Goal: Task Accomplishment & Management: Manage account settings

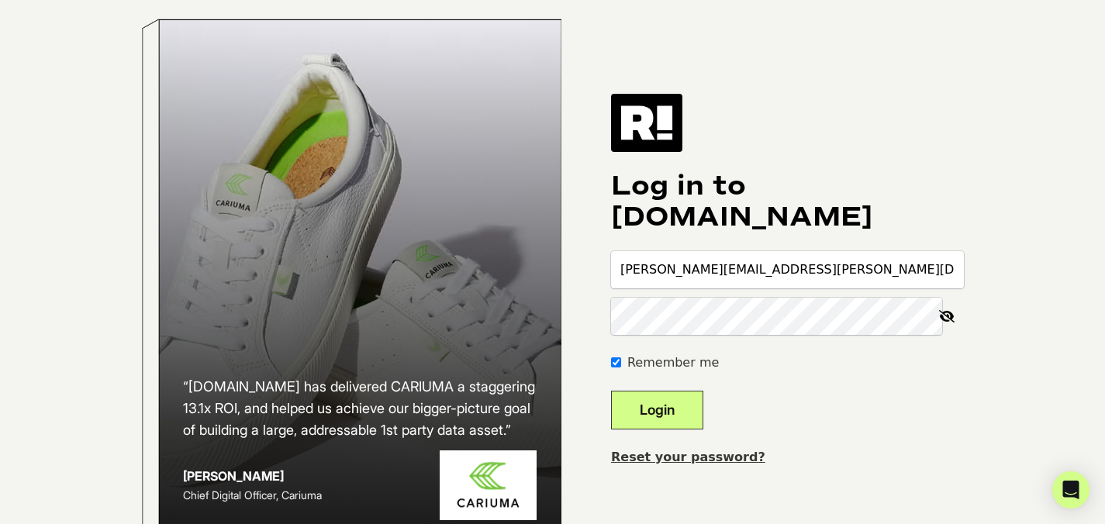
type input "evan.ziccardi@loremipsumcorp.com"
click at [611, 391] on button "Login" at bounding box center [657, 410] width 92 height 39
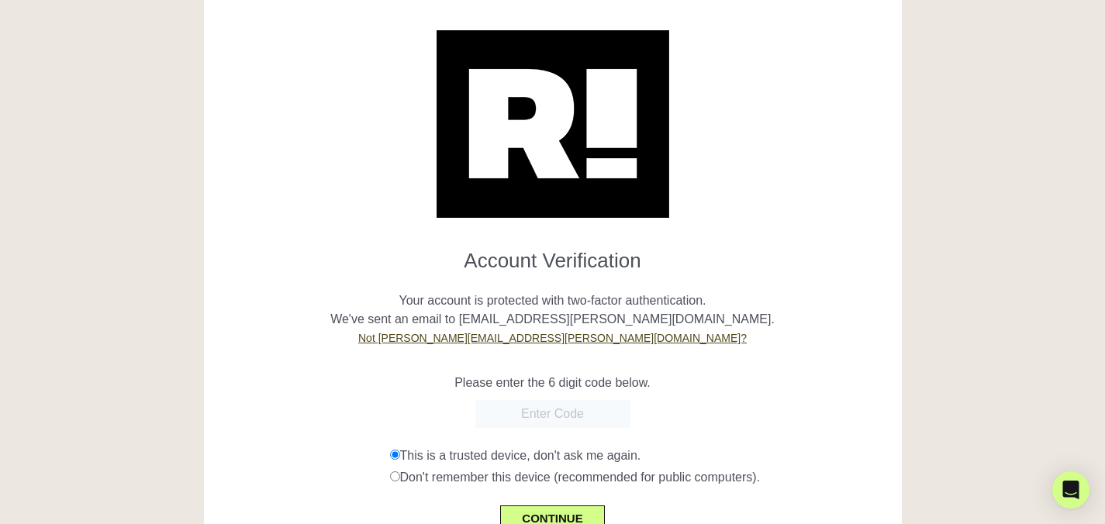
scroll to position [104, 0]
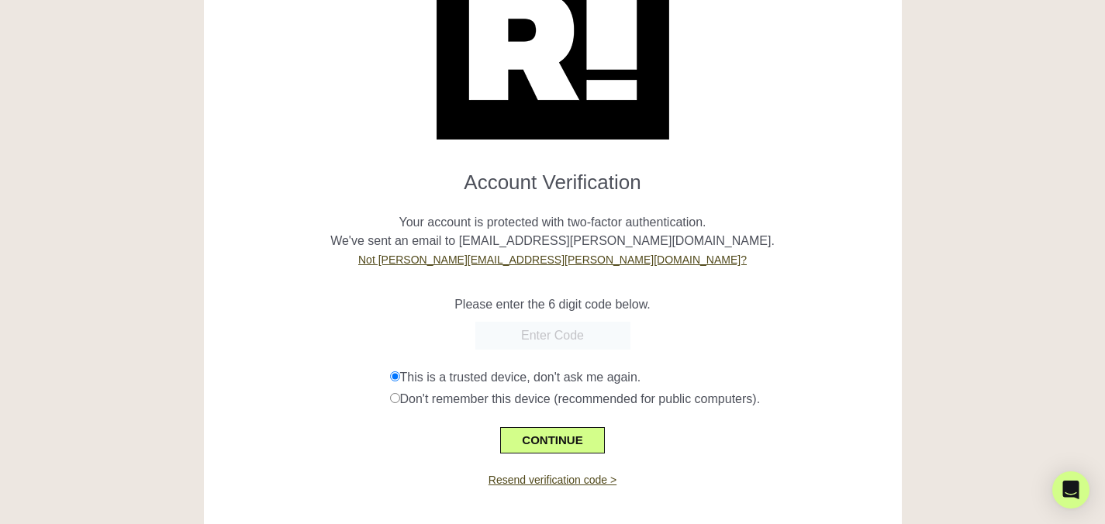
click at [554, 337] on input "text" at bounding box center [552, 336] width 155 height 28
paste input "290818"
type input "290818"
click at [546, 440] on button "CONTINUE" at bounding box center [552, 440] width 104 height 26
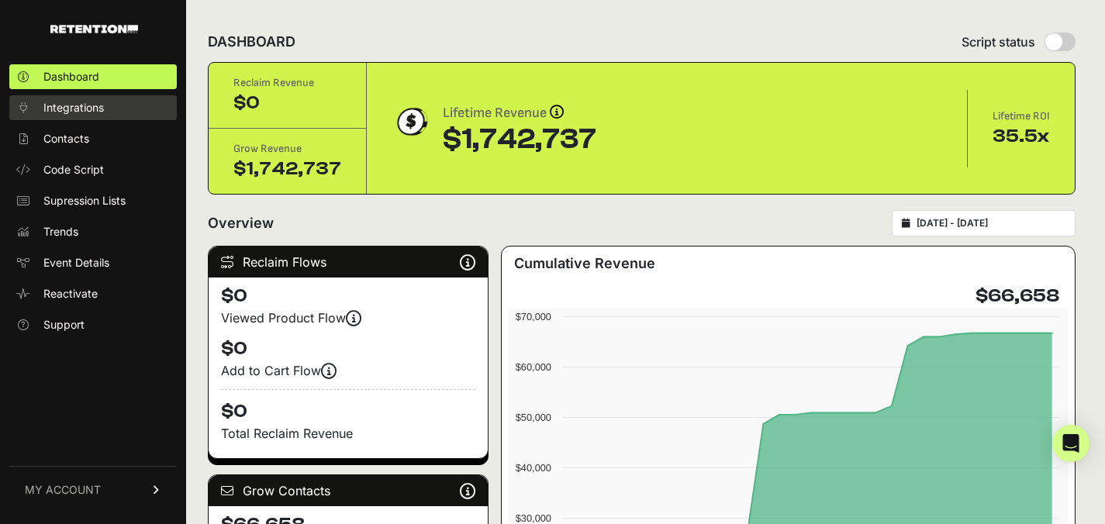
click at [72, 111] on span "Integrations" at bounding box center [73, 108] width 60 height 16
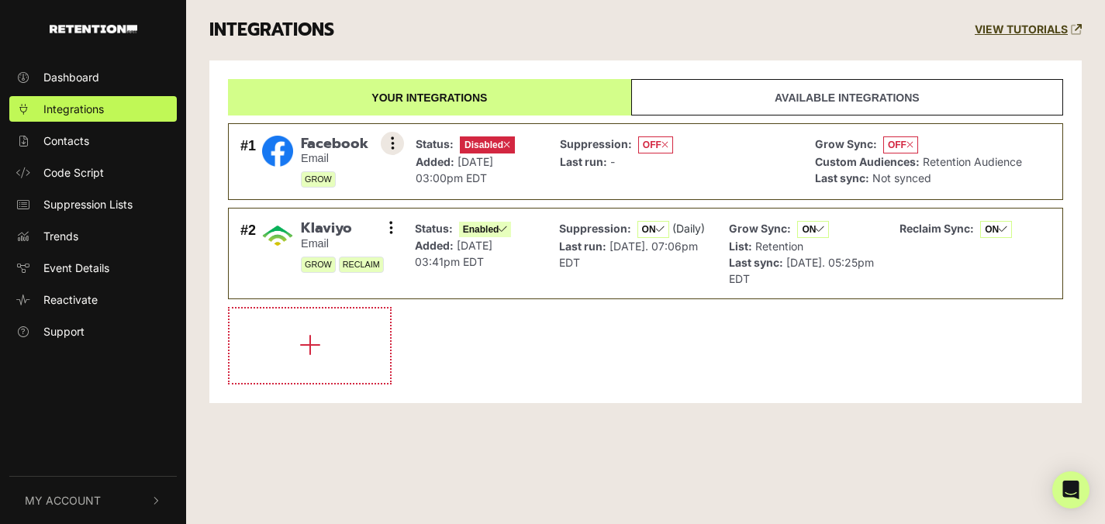
click at [392, 144] on icon at bounding box center [393, 144] width 4 height 16
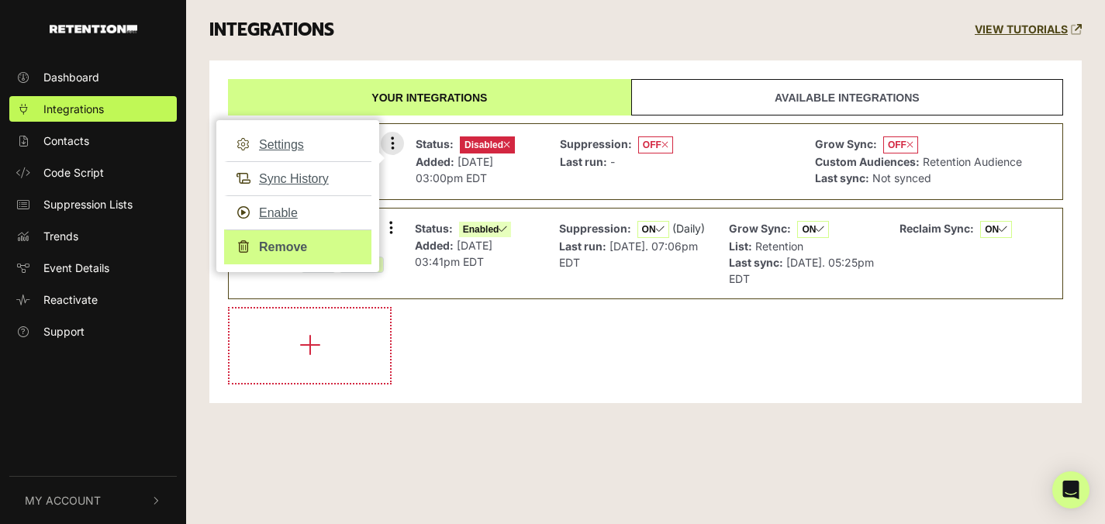
click at [279, 247] on link "Remove" at bounding box center [297, 247] width 147 height 35
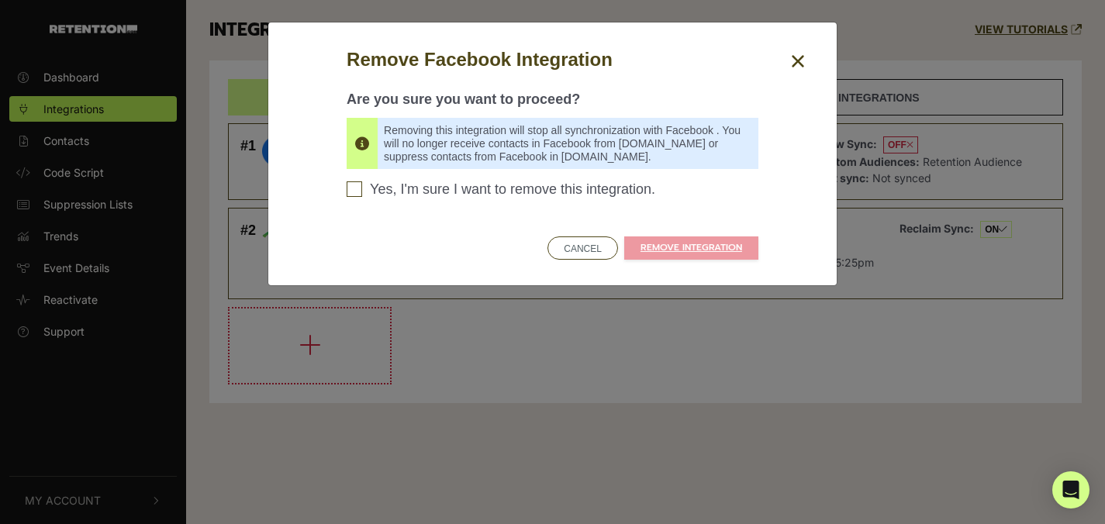
click at [478, 193] on span "Yes, I'm sure I want to remove this integration." at bounding box center [512, 189] width 285 height 17
click at [362, 193] on input "Yes, I'm sure I want to remove this integration. Please confirm to continue" at bounding box center [355, 189] width 16 height 16
checkbox input "true"
click at [675, 246] on link "REMOVE INTEGRATION" at bounding box center [691, 248] width 134 height 23
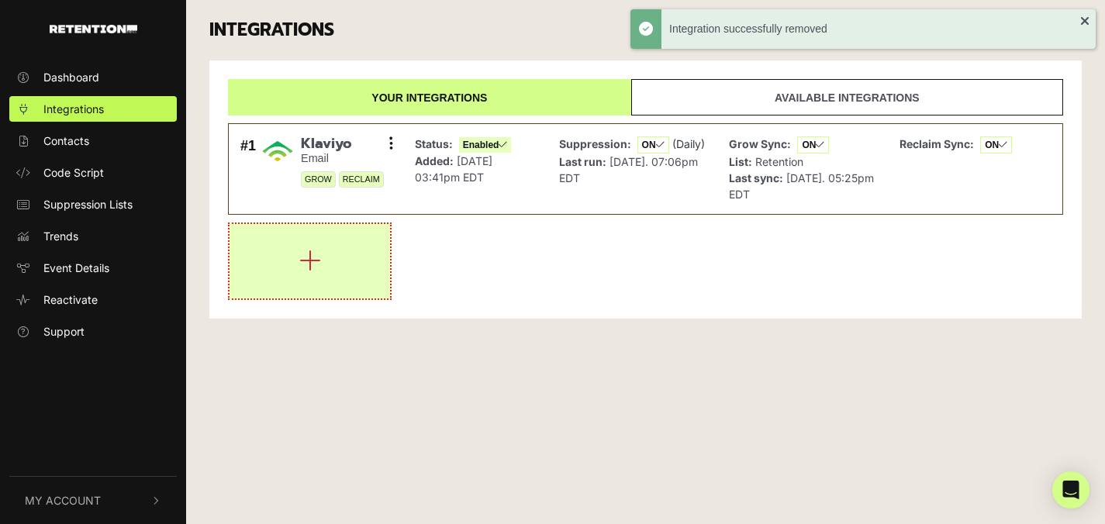
click at [309, 256] on icon "button" at bounding box center [310, 260] width 22 height 25
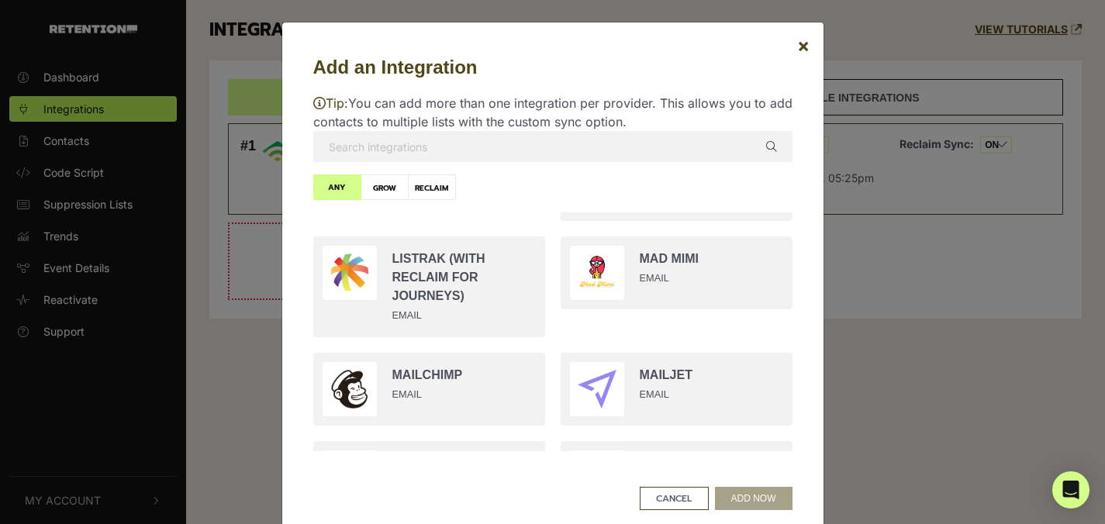
scroll to position [1473, 0]
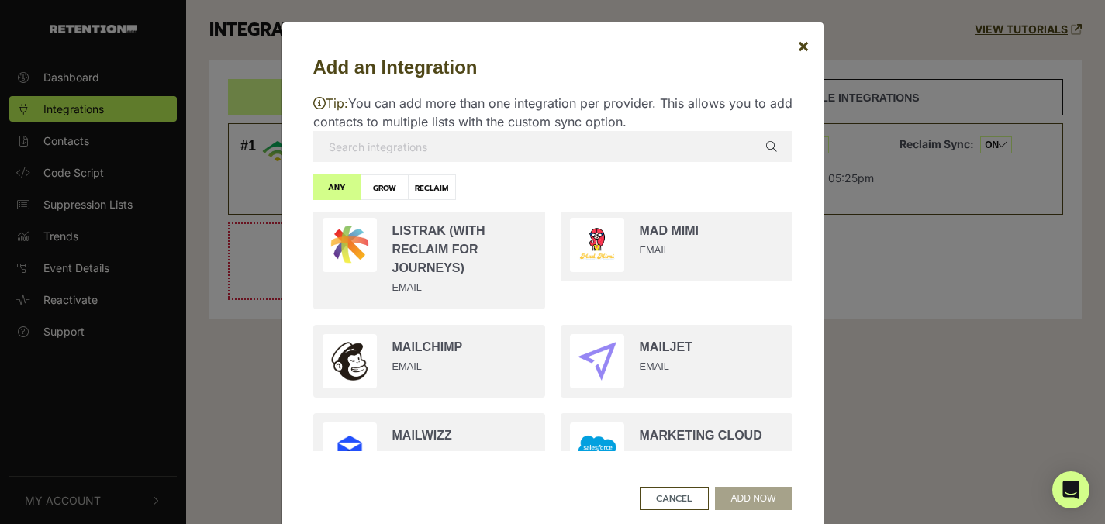
click at [482, 150] on input "text" at bounding box center [552, 146] width 479 height 31
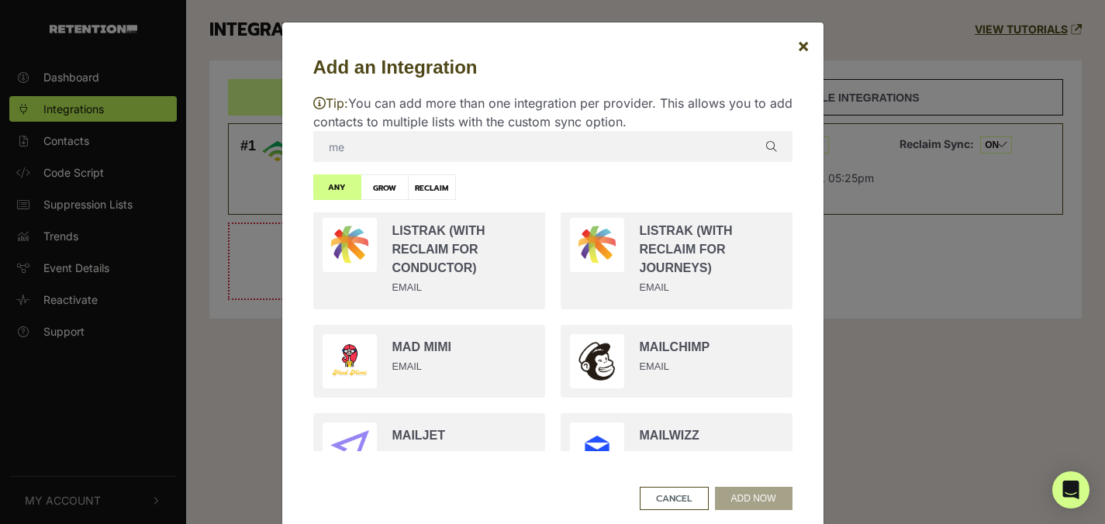
scroll to position [0, 0]
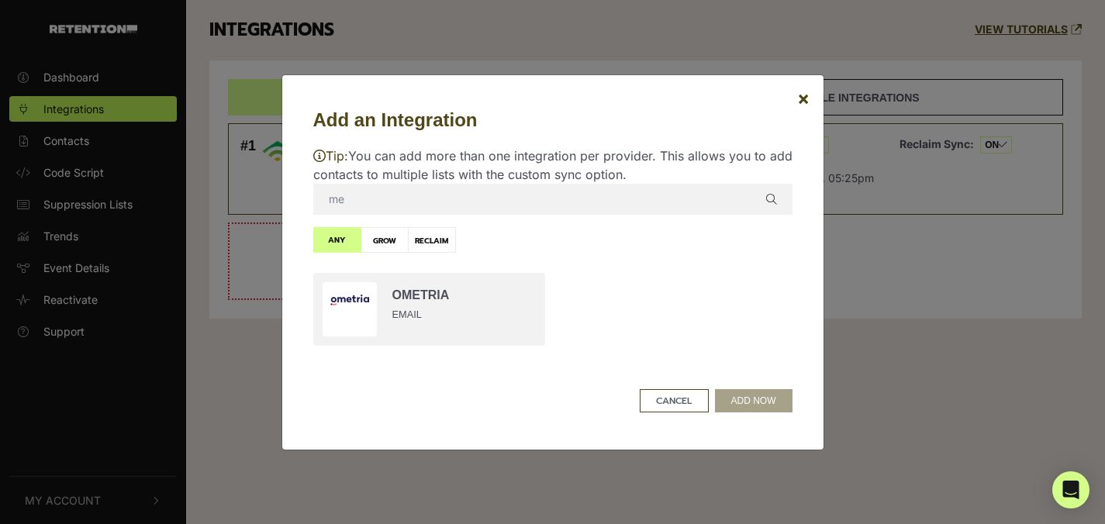
type input "m"
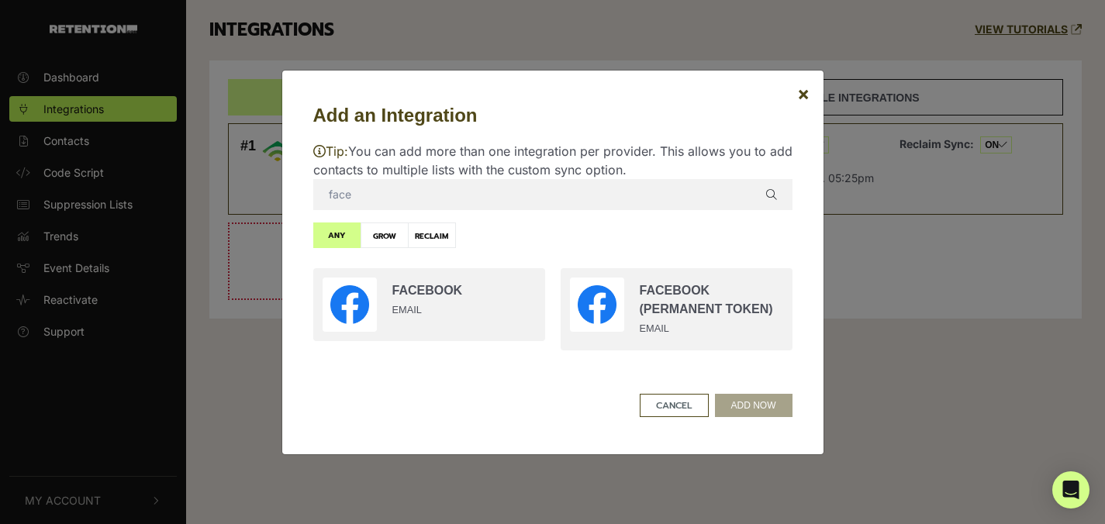
type input "face"
click at [378, 236] on label "GROW" at bounding box center [385, 236] width 48 height 26
radio input "true"
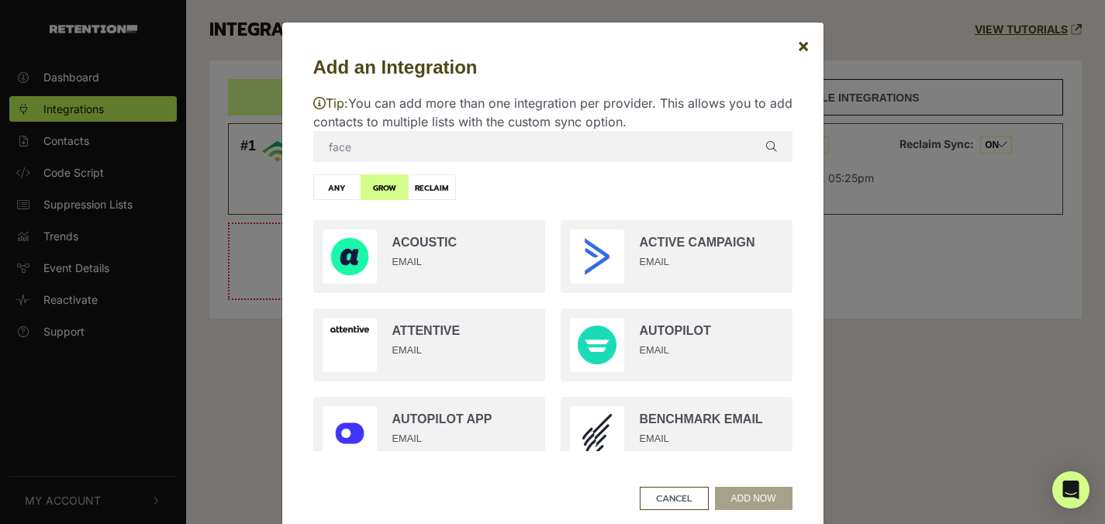
click at [443, 188] on label "RECLAIM" at bounding box center [432, 187] width 48 height 26
radio input "true"
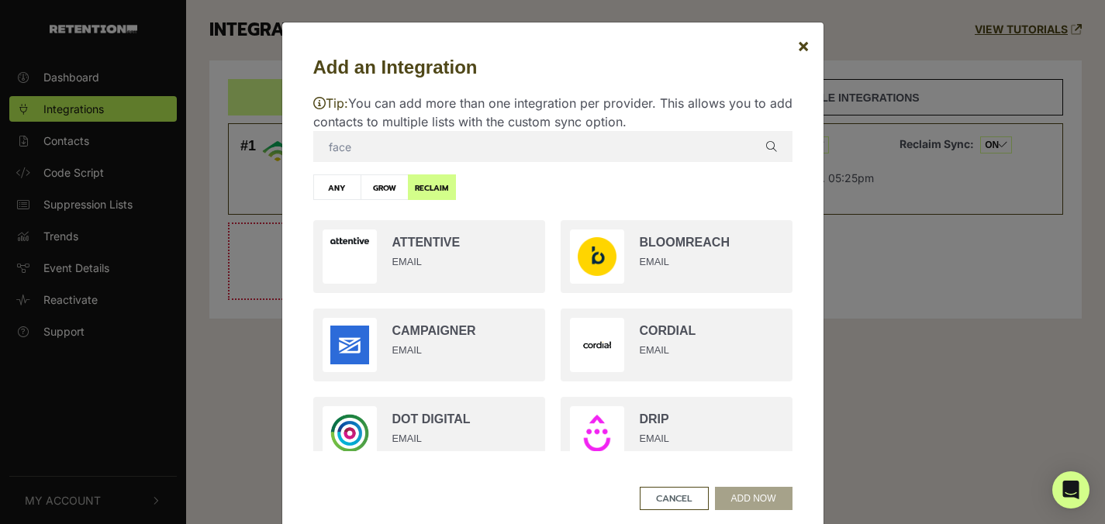
click at [397, 159] on input "face" at bounding box center [552, 146] width 479 height 31
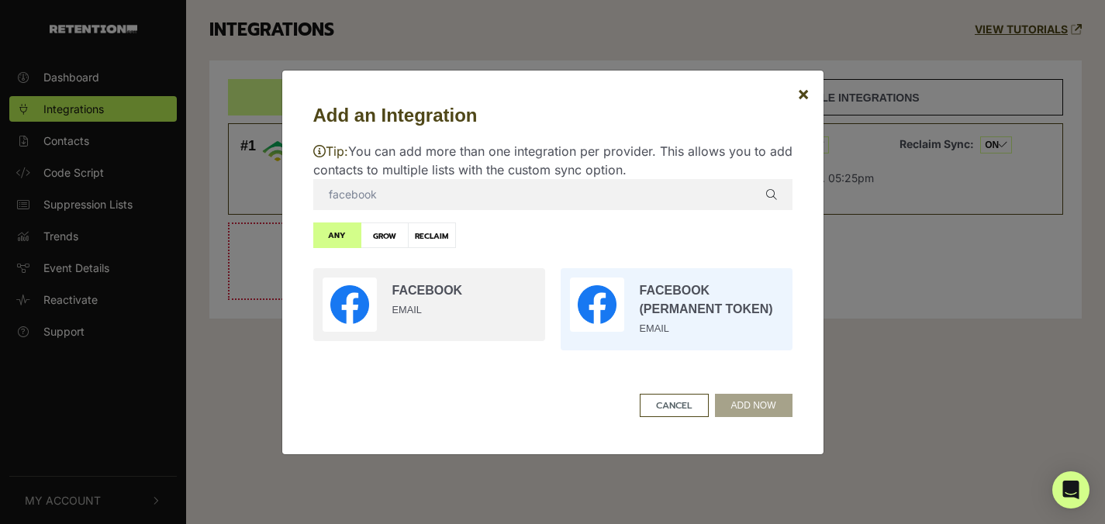
type input "facebook"
click at [656, 323] on input "radio" at bounding box center [676, 310] width 247 height 98
radio input "true"
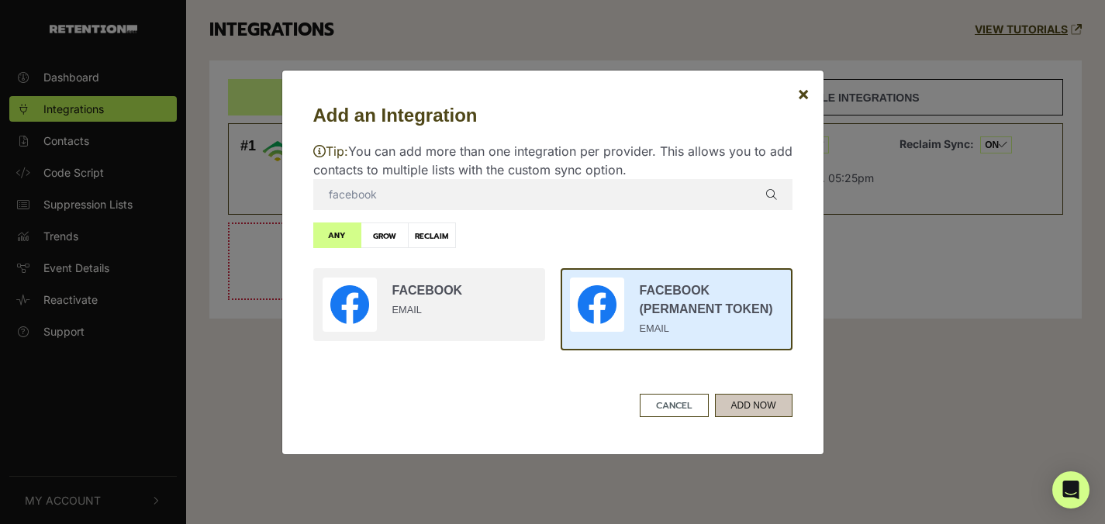
click at [731, 398] on button "ADD NOW" at bounding box center [754, 405] width 78 height 23
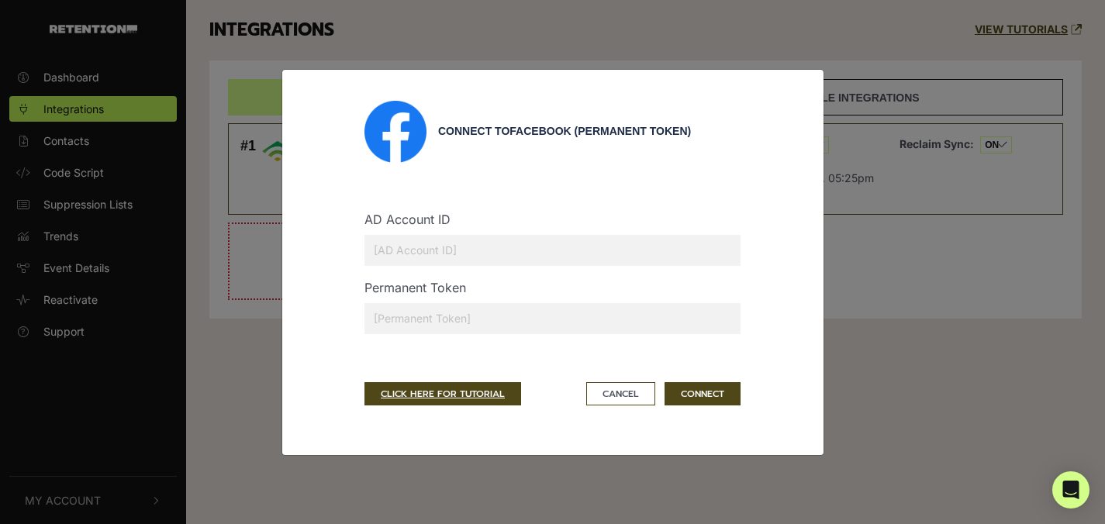
click at [506, 247] on input "text" at bounding box center [552, 250] width 376 height 31
click at [632, 405] on div "Connect to Facebook (Permanent Token) AD Account ID Permanent Token CLICK HERE …" at bounding box center [552, 262] width 399 height 323
click at [627, 399] on button "Cancel" at bounding box center [620, 393] width 69 height 23
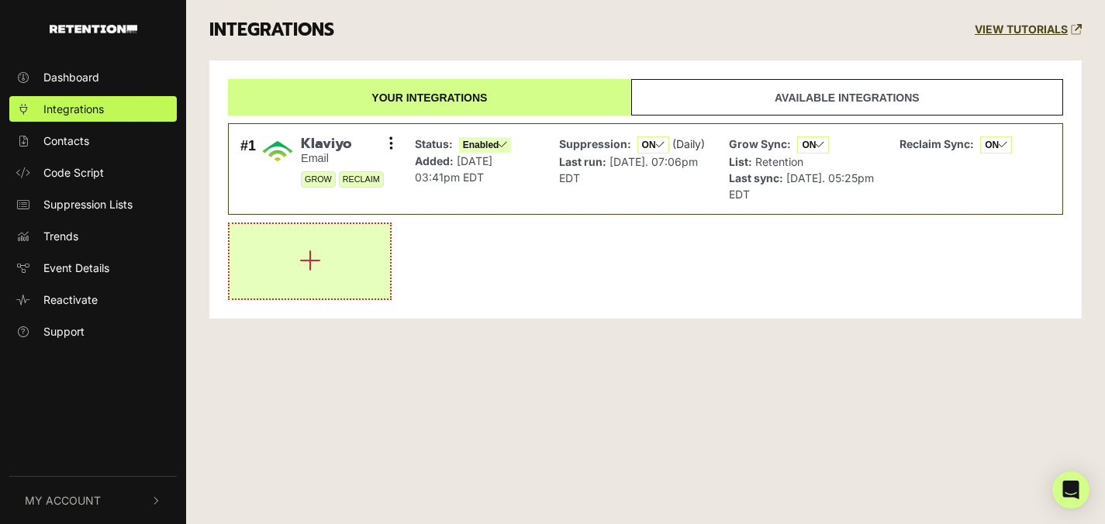
click at [288, 277] on button "button" at bounding box center [310, 261] width 161 height 74
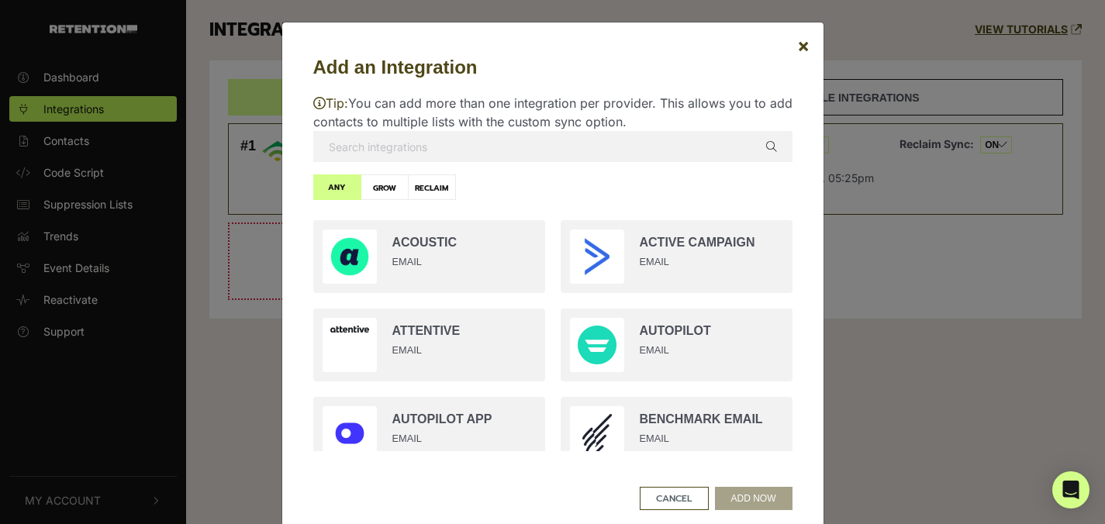
click at [351, 155] on input "text" at bounding box center [552, 146] width 479 height 31
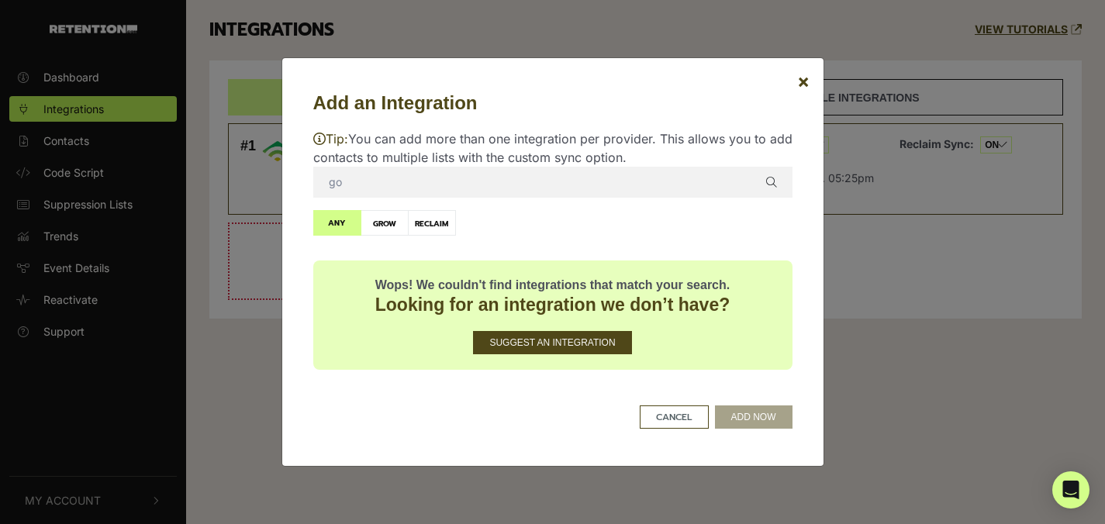
type input "g"
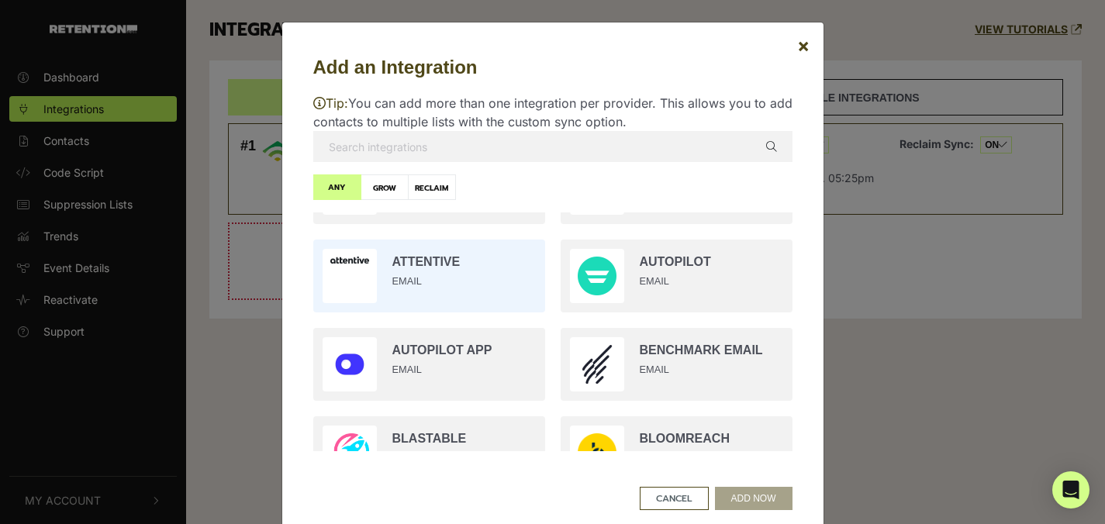
scroll to position [70, 0]
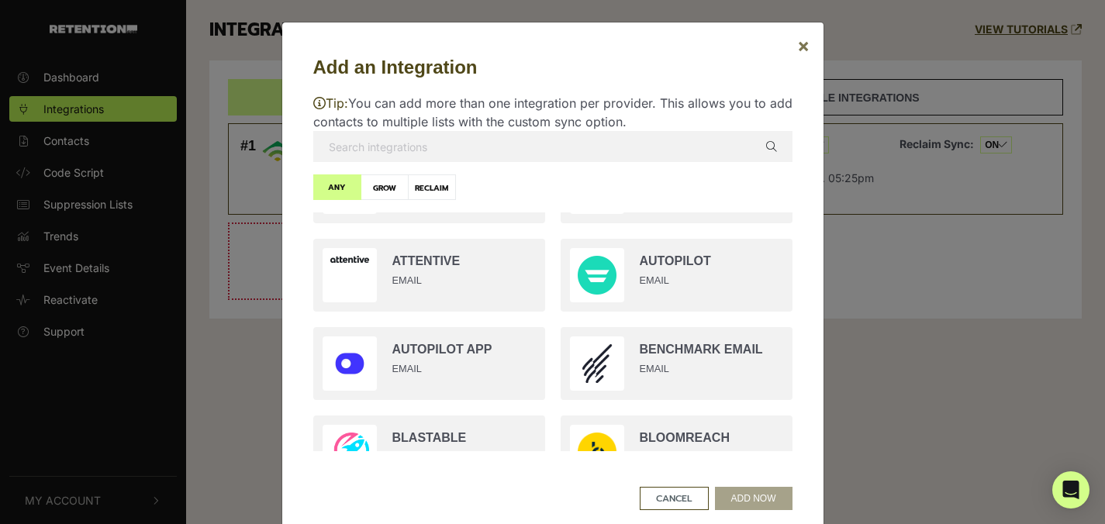
click at [801, 45] on span "×" at bounding box center [803, 45] width 12 height 22
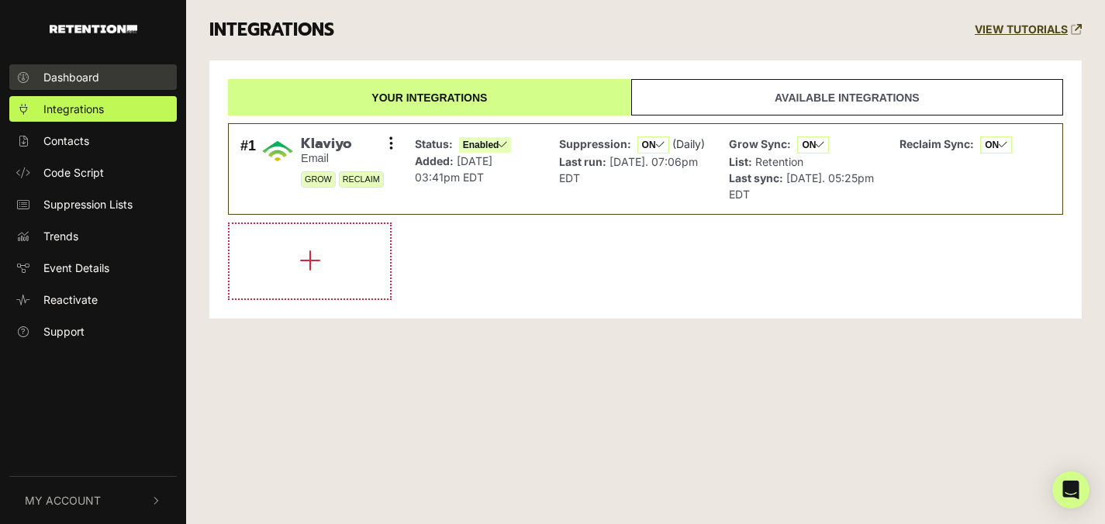
click at [81, 76] on span "Dashboard" at bounding box center [71, 77] width 56 height 16
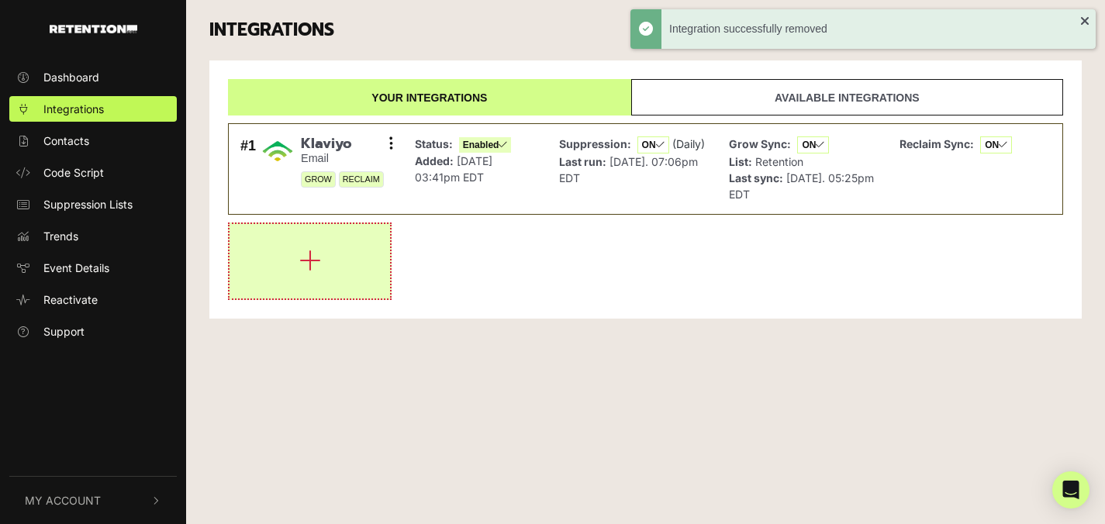
click at [302, 250] on icon "button" at bounding box center [310, 260] width 22 height 25
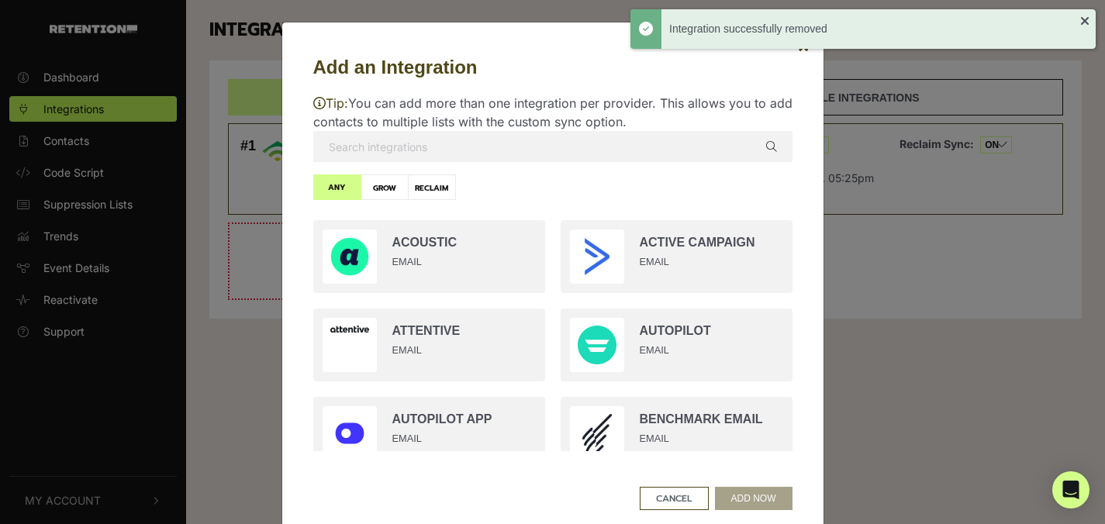
click at [514, 153] on input "text" at bounding box center [552, 146] width 479 height 31
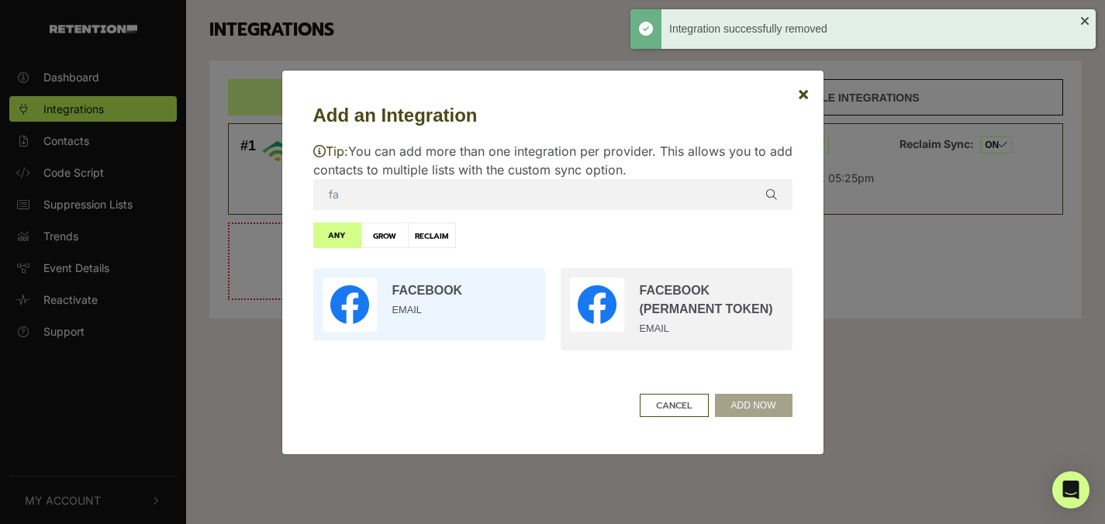
type input "fa"
click at [478, 324] on input "radio" at bounding box center [429, 305] width 247 height 88
radio input "true"
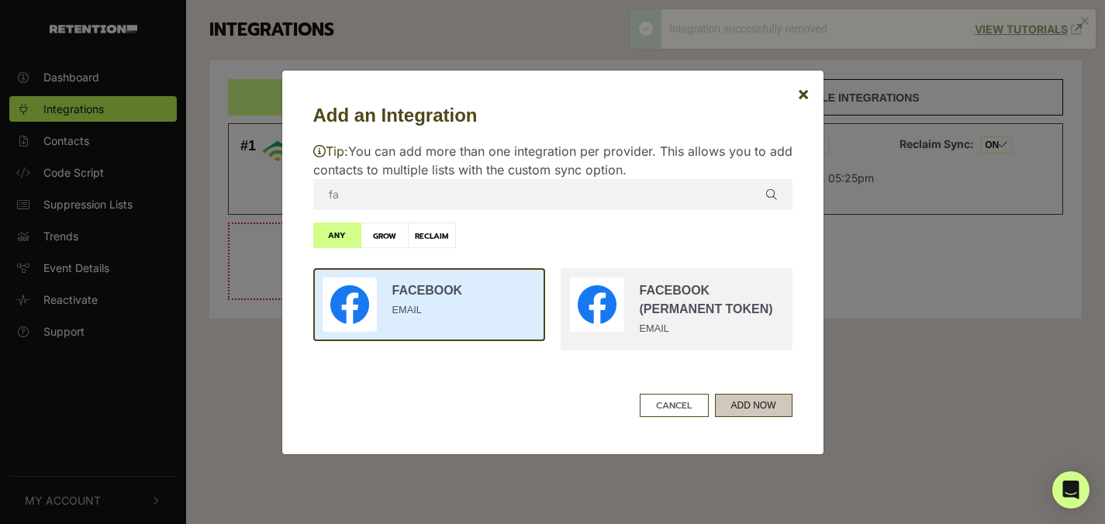
click at [768, 407] on button "ADD NOW" at bounding box center [754, 405] width 78 height 23
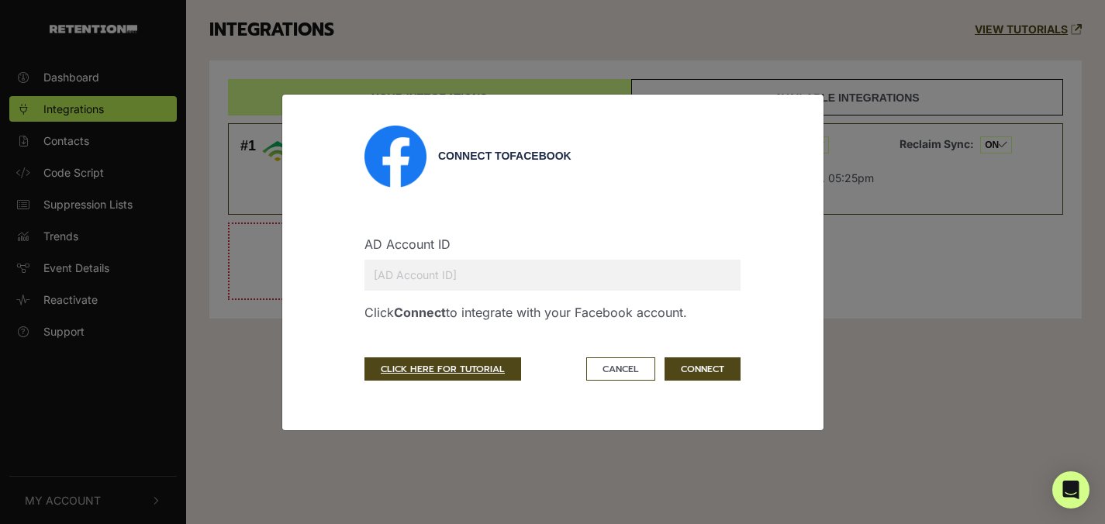
click at [499, 274] on input "text" at bounding box center [552, 275] width 376 height 31
click at [462, 375] on link "CLICK HERE FOR TUTORIAL" at bounding box center [442, 368] width 157 height 23
click at [502, 270] on input "text" at bounding box center [552, 275] width 376 height 31
paste input "D: 67108065"
click at [387, 271] on input "D: 67108065" at bounding box center [552, 275] width 376 height 31
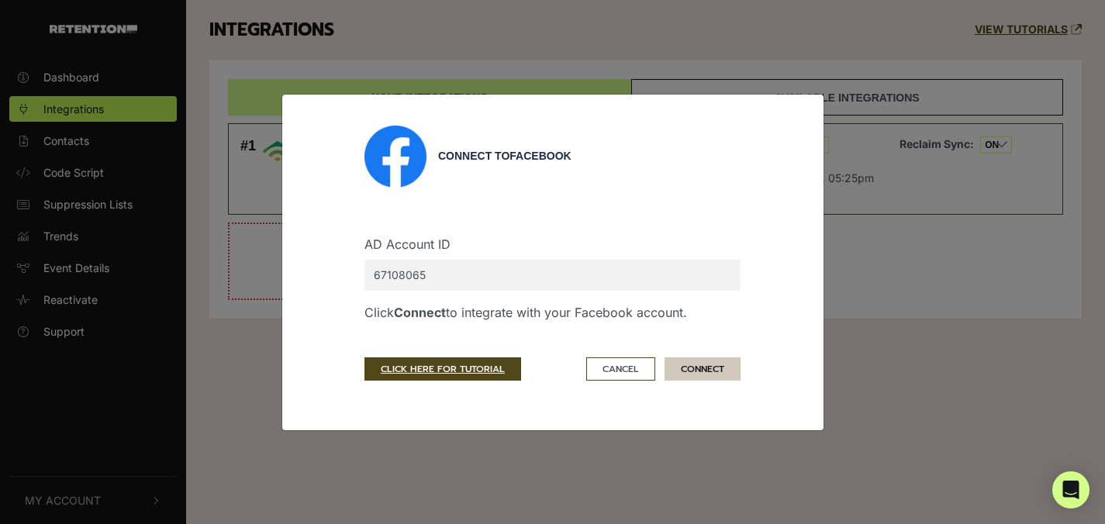
type input "67108065"
click at [700, 371] on button "CONNECT" at bounding box center [703, 368] width 76 height 23
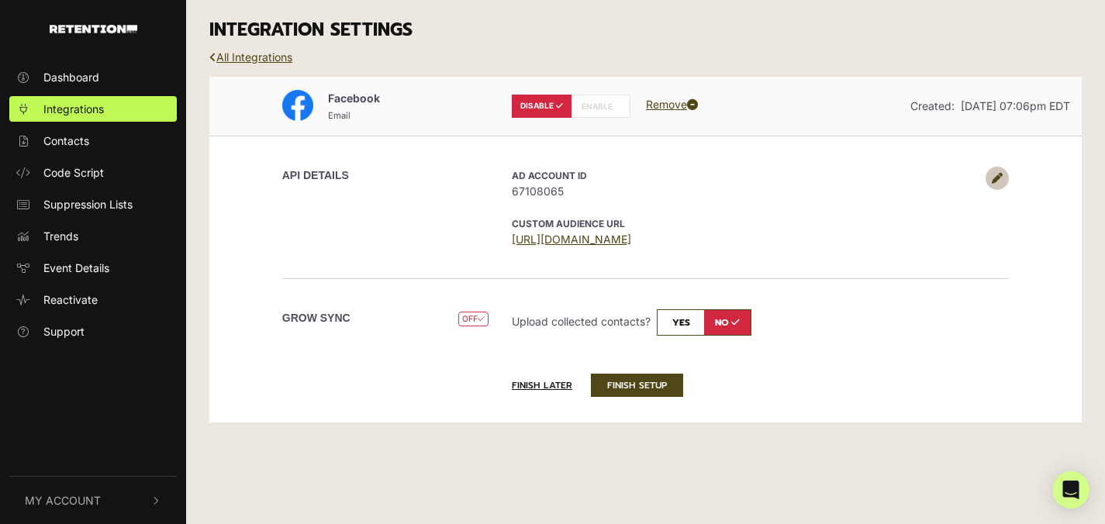
click at [525, 47] on div "INTEGRATION SETTINGS" at bounding box center [646, 30] width 896 height 60
click at [997, 174] on icon at bounding box center [997, 178] width 11 height 11
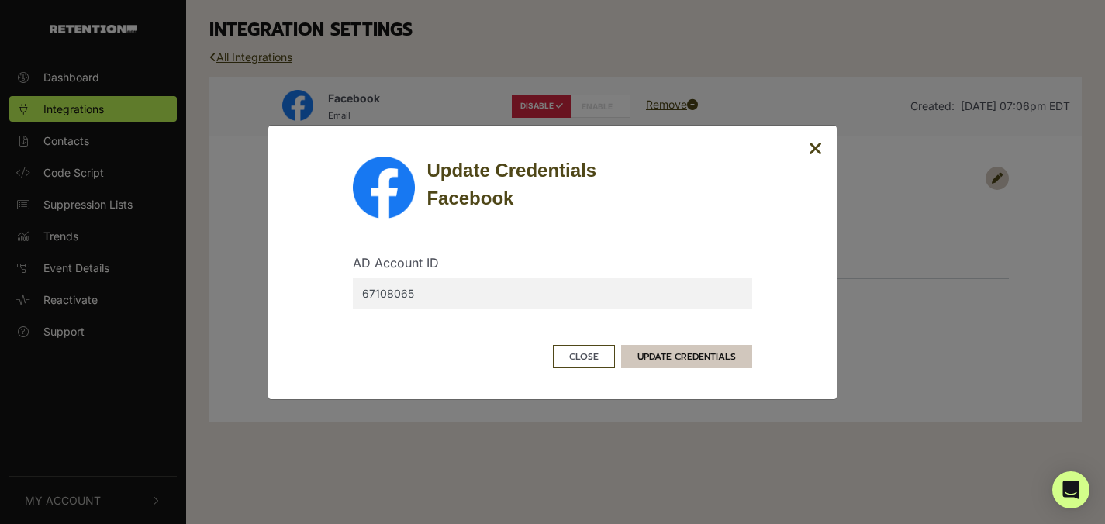
click at [662, 355] on button "UPDATE CREDENTIALS" at bounding box center [686, 356] width 131 height 23
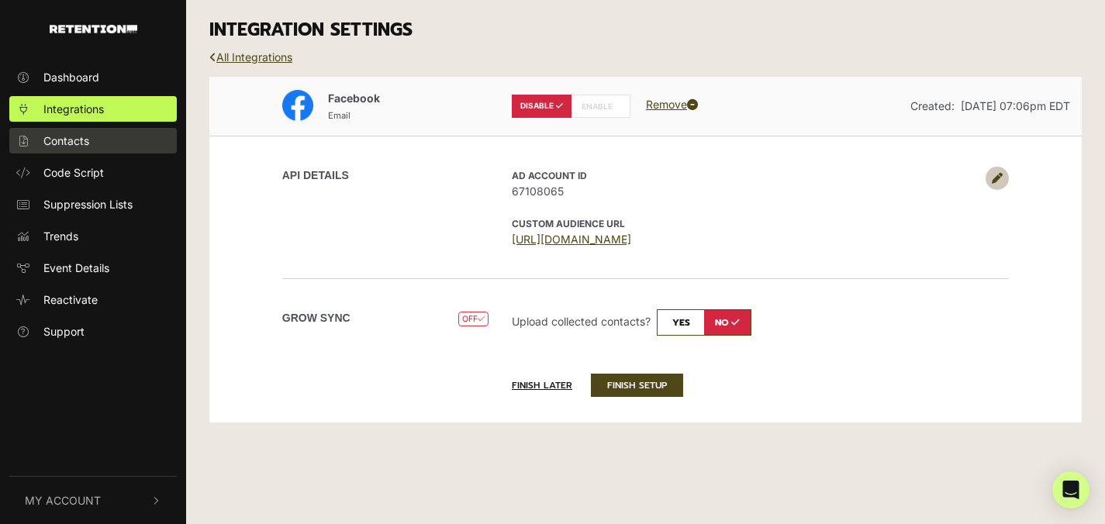
click at [83, 147] on span "Contacts" at bounding box center [66, 141] width 46 height 16
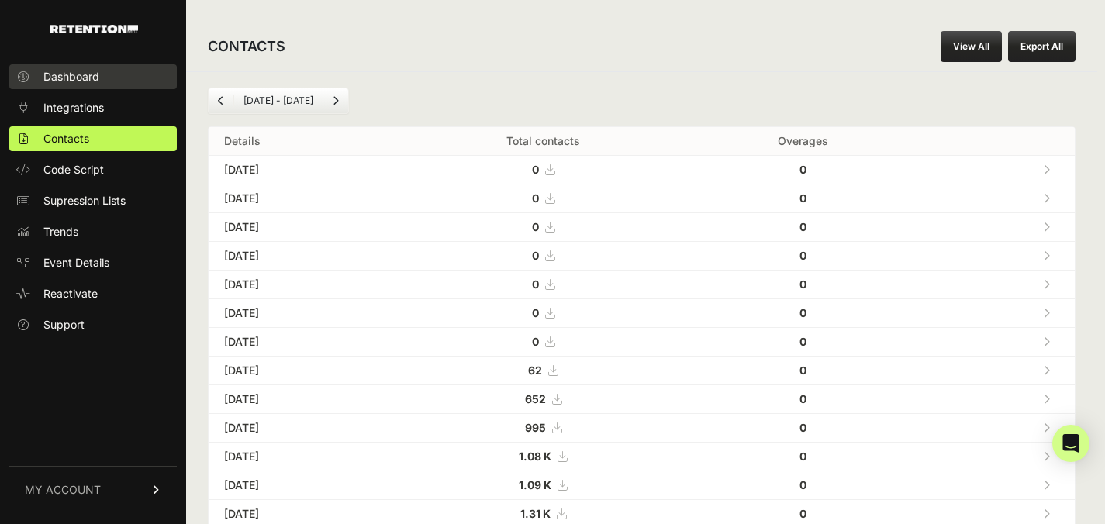
click at [62, 81] on span "Dashboard" at bounding box center [71, 77] width 56 height 16
